Goal: Find specific page/section: Find specific page/section

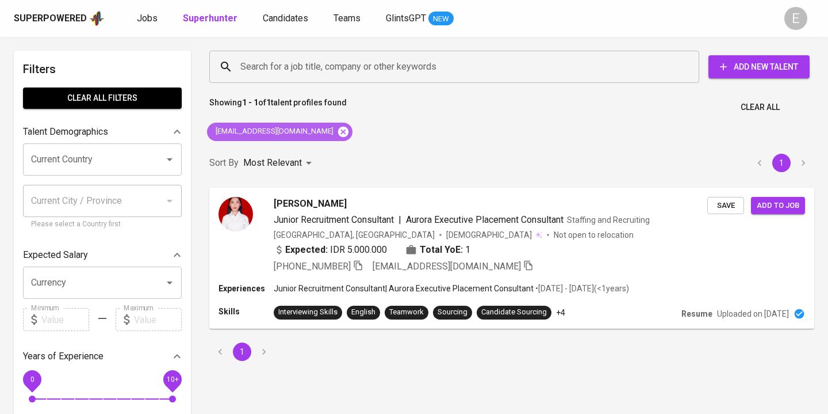
click at [338, 127] on icon at bounding box center [343, 131] width 10 height 10
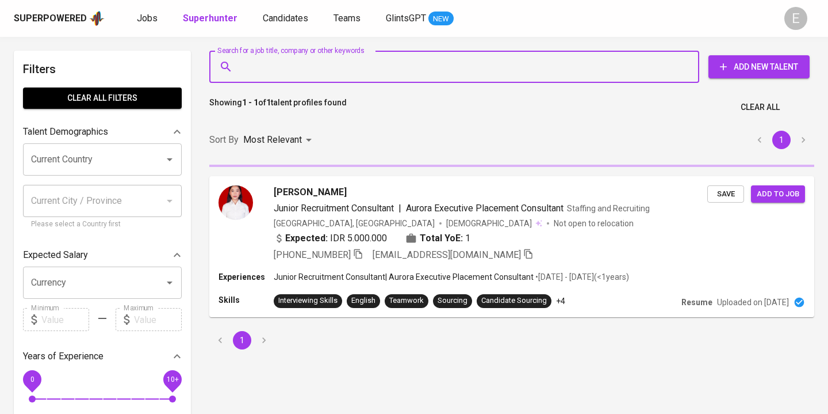
click at [273, 76] on input "Search for a job title, company or other keywords" at bounding box center [457, 67] width 439 height 22
paste input "[EMAIL_ADDRESS][DOMAIN_NAME]"
type input "[EMAIL_ADDRESS][DOMAIN_NAME]"
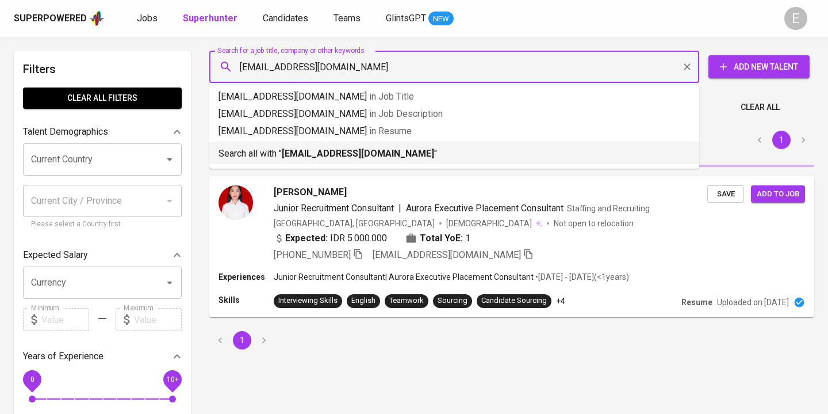
click at [280, 152] on p "Search all with " [EMAIL_ADDRESS][DOMAIN_NAME] "" at bounding box center [455, 154] width 472 height 14
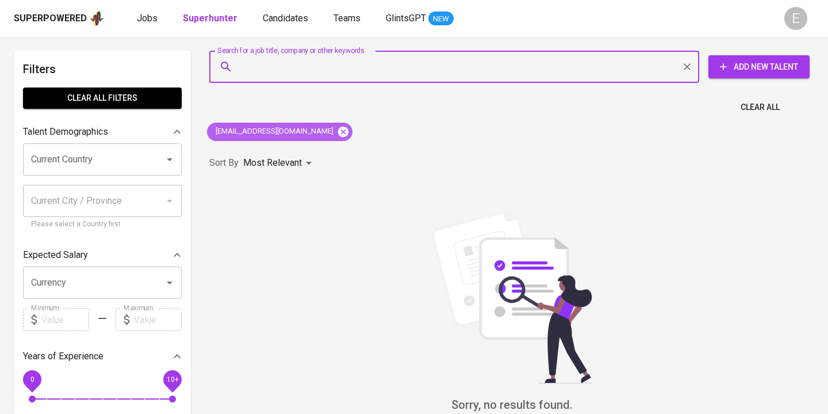
click at [337, 129] on icon at bounding box center [343, 131] width 13 height 13
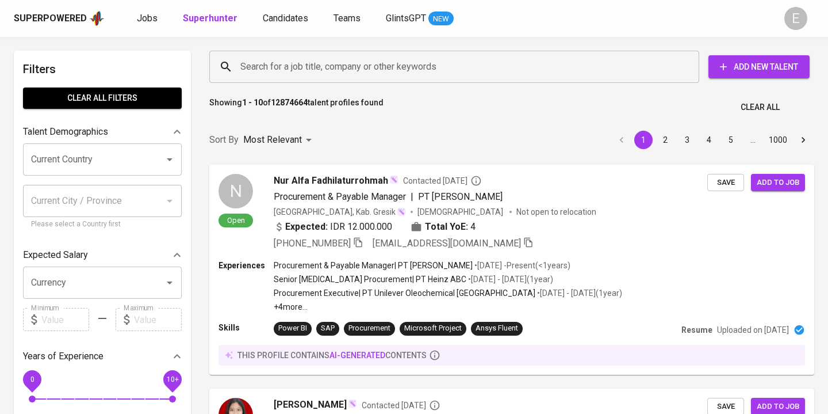
click at [314, 66] on input "Search for a job title, company or other keywords" at bounding box center [457, 67] width 439 height 22
paste input "[EMAIL_ADDRESS][DOMAIN_NAME]"
type input "[EMAIL_ADDRESS][DOMAIN_NAME]"
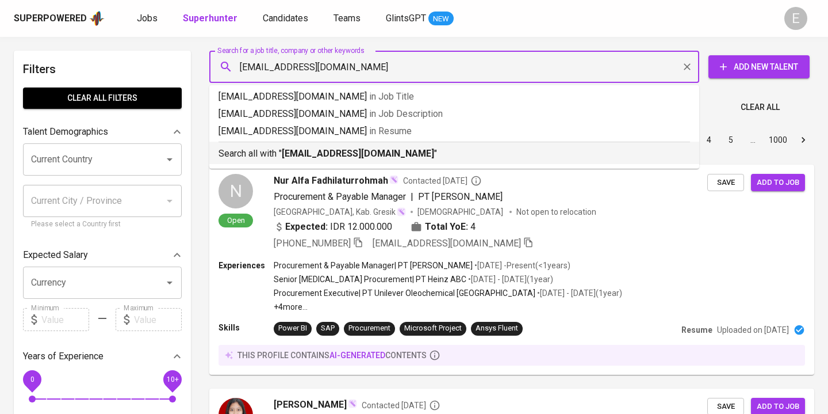
click at [293, 155] on b "[EMAIL_ADDRESS][DOMAIN_NAME]" at bounding box center [358, 153] width 152 height 11
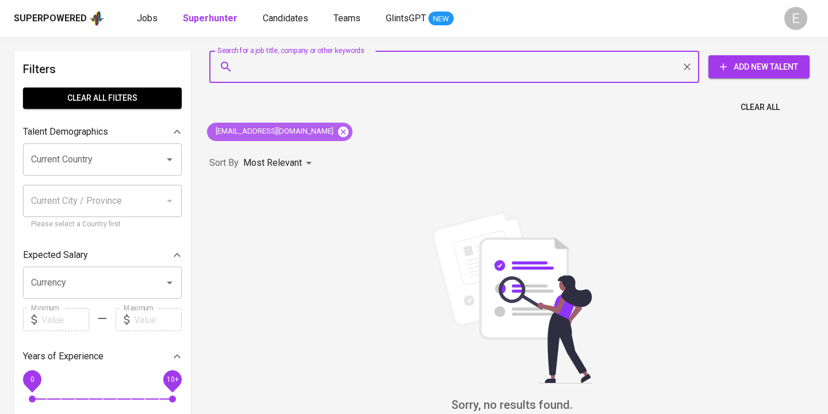
click at [338, 125] on icon at bounding box center [343, 131] width 13 height 13
